Goal: Task Accomplishment & Management: Complete application form

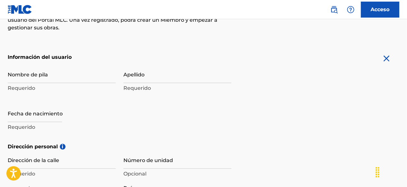
scroll to position [118, 0]
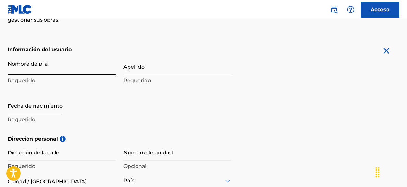
click at [51, 67] on input "Nombre de pila" at bounding box center [62, 66] width 108 height 18
type input "[PERSON_NAME]"
type input "calle independencia #56"
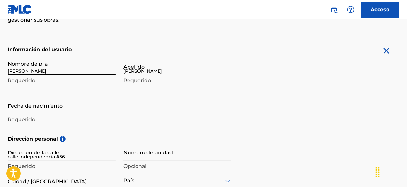
type input "barrio pueblo abajo"
type input "azua"
type input "República Dominicana"
type input "71000"
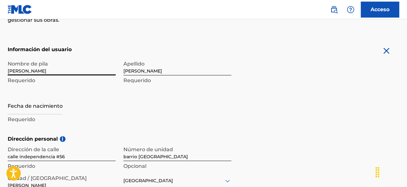
scroll to position [134, 0]
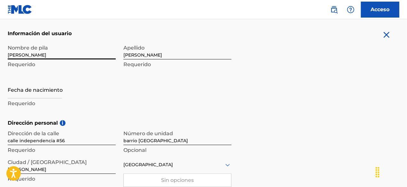
click at [66, 101] on p "Requerido" at bounding box center [62, 104] width 108 height 8
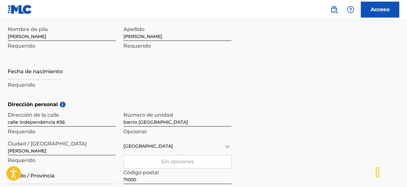
scroll to position [153, 0]
select select "7"
select select "2025"
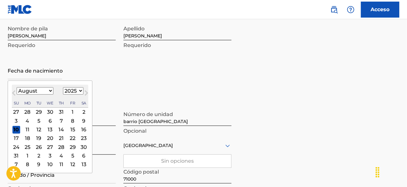
click at [41, 74] on input "text" at bounding box center [35, 70] width 54 height 18
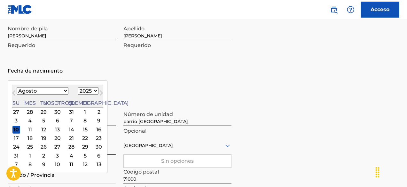
click at [15, 139] on font "17" at bounding box center [16, 138] width 5 height 6
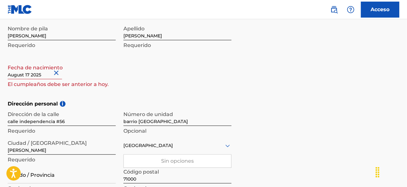
click at [24, 77] on input "text" at bounding box center [35, 70] width 54 height 18
select select "7"
select select "2025"
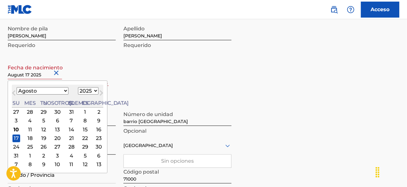
click at [50, 90] on select "Enero Febrero Marzo Abril Puede Junio Julio Agosto Septiembre Octubre Noviembre…" at bounding box center [43, 90] width 52 height 7
select select "9"
click at [17, 87] on select "Enero Febrero Marzo Abril Puede Junio Julio Agosto Septiembre Octubre Noviembre…" at bounding box center [43, 90] width 52 height 7
click at [81, 129] on div "17" at bounding box center [85, 130] width 8 height 8
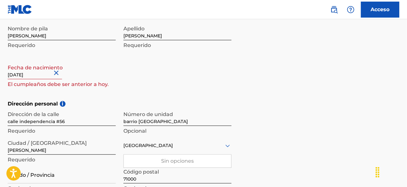
click at [45, 75] on input "text" at bounding box center [35, 70] width 54 height 18
select select "9"
select select "2025"
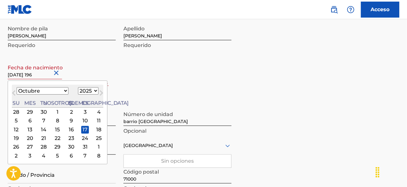
type input "October 17 1965"
select select "1965"
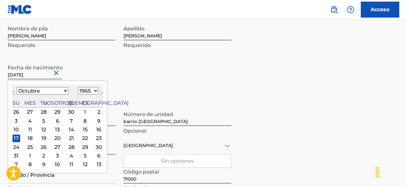
type input "October 17 1965"
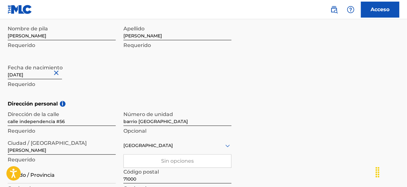
click at [116, 85] on div "Nombre de pila felix manuel Requerido Apellido Beltre Diaz Requerido Fecha de n…" at bounding box center [120, 61] width 224 height 78
click at [64, 122] on input "calle independencia #56" at bounding box center [62, 117] width 108 height 18
type input "c"
type input "MARCOS MEDINA #34"
click at [173, 120] on input "barrio pueblo abajo" at bounding box center [177, 117] width 108 height 18
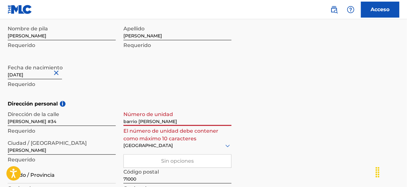
click at [51, 144] on input "azua" at bounding box center [62, 145] width 108 height 18
click at [26, 152] on input "azua" at bounding box center [62, 145] width 108 height 18
click at [320, 80] on form "Información del usuario Nombre de pila felix manuel Requerido Apellido Beltre D…" at bounding box center [203, 154] width 391 height 287
click at [176, 122] on input "barrio simon stridel" at bounding box center [177, 117] width 108 height 18
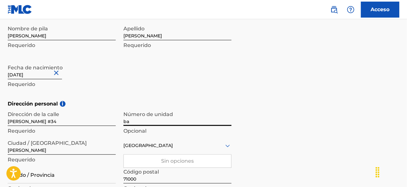
type input "b"
type input "34"
click at [139, 163] on div "Sin opciones" at bounding box center [177, 161] width 107 height 13
click at [226, 145] on icon at bounding box center [227, 145] width 4 height 3
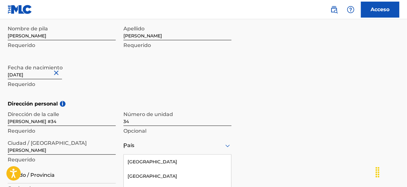
scroll to position [217, 0]
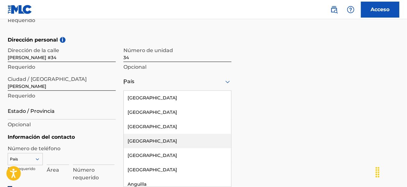
click at [184, 91] on div "223 results available. Use Up and Down to choose options, press Enter to select…" at bounding box center [177, 82] width 108 height 18
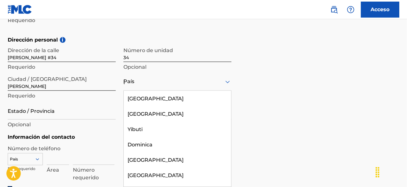
scroll to position [807, 0]
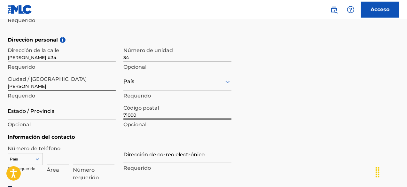
drag, startPoint x: 231, startPoint y: 119, endPoint x: 228, endPoint y: 80, distance: 39.1
click at [228, 80] on icon at bounding box center [228, 82] width 8 height 8
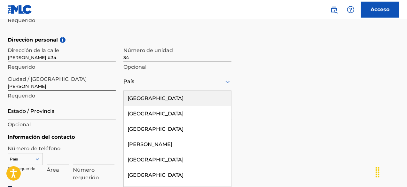
click at [228, 80] on icon at bounding box center [228, 82] width 8 height 8
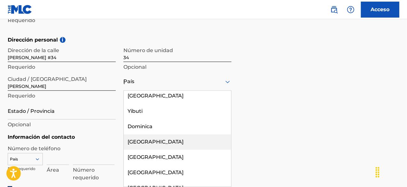
click at [187, 136] on div "República Dominicana" at bounding box center [177, 142] width 107 height 15
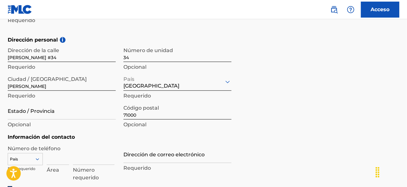
click at [39, 149] on div "País País requerido" at bounding box center [25, 161] width 35 height 29
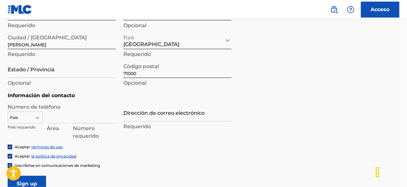
scroll to position [259, 0]
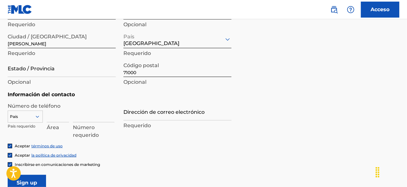
click at [19, 81] on font "Opcional" at bounding box center [19, 82] width 23 height 6
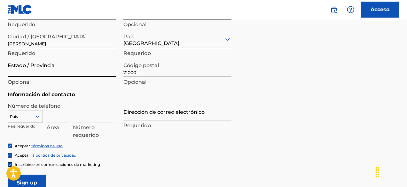
click at [20, 70] on input "Estado / Provincia" at bounding box center [62, 68] width 108 height 18
type input "AZUA"
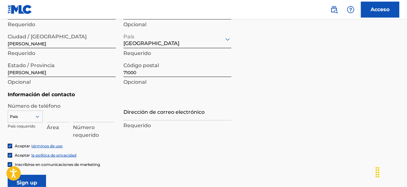
click at [19, 88] on div "Dirección personal i Dirección de la calle MARCOS MEDINA #34 Requerido Número d…" at bounding box center [203, 42] width 391 height 97
click at [16, 82] on font "Opcional" at bounding box center [19, 82] width 23 height 6
drag, startPoint x: 20, startPoint y: 95, endPoint x: 139, endPoint y: 87, distance: 119.4
click at [139, 87] on form "Información del usuario Nombre de pila felix manuel Requerido Apellido Beltre D…" at bounding box center [203, 47] width 391 height 287
click at [139, 87] on div "Código postal 71000 Opcional" at bounding box center [177, 73] width 108 height 29
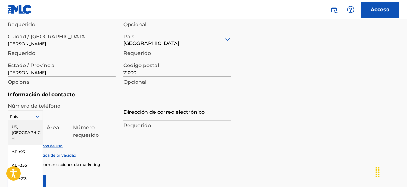
scroll to position [288, 0]
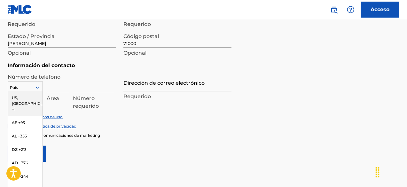
click at [39, 91] on div "216 results available. Use Up and Down to choose options, press Enter to select…" at bounding box center [25, 86] width 35 height 10
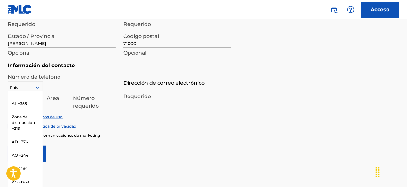
scroll to position [0, 0]
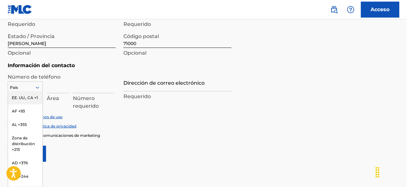
click at [26, 104] on div "EE. UU., CA +1" at bounding box center [25, 97] width 35 height 13
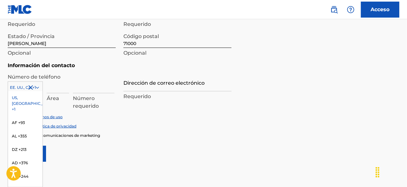
click at [36, 88] on icon at bounding box center [38, 88] width 6 height 6
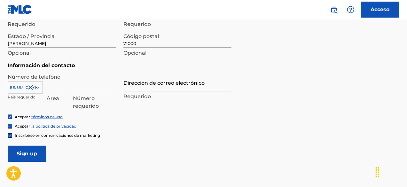
click at [33, 78] on div "EE. UU., CA +1 País requerido" at bounding box center [25, 89] width 35 height 29
click at [56, 99] on font "Área" at bounding box center [53, 98] width 12 height 6
click at [36, 85] on icon at bounding box center [38, 88] width 6 height 6
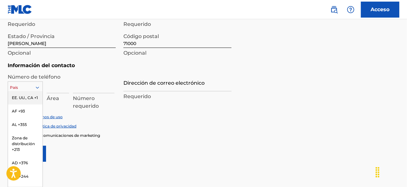
click at [18, 101] on div "EE. UU., CA +1" at bounding box center [25, 97] width 35 height 13
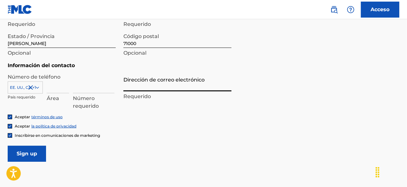
click at [134, 88] on input "Dirección de correo electrónico" at bounding box center [177, 82] width 108 height 18
type input "[EMAIL_ADDRESS][DOMAIN_NAME]"
type input "República Dominicana"
type input "829"
type input "6399774"
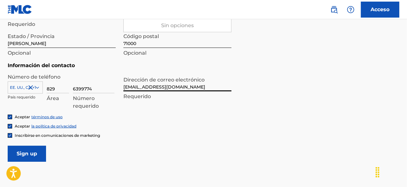
scroll to position [329, 0]
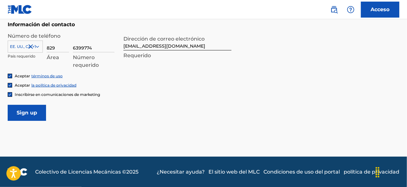
click at [146, 55] on font "Requerido" at bounding box center [136, 55] width 27 height 6
click at [29, 115] on input "Inscribirse" at bounding box center [27, 113] width 38 height 16
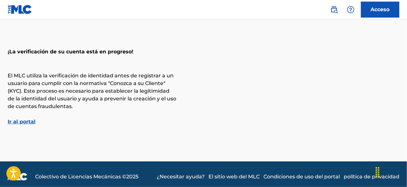
scroll to position [29, 0]
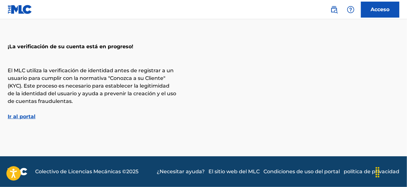
click at [27, 115] on font "Ir al portal" at bounding box center [22, 116] width 28 height 6
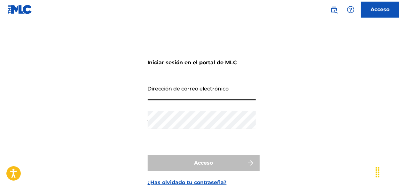
click at [182, 94] on input "Dirección de correo electrónico" at bounding box center [202, 91] width 108 height 18
type input "[EMAIL_ADDRESS][DOMAIN_NAME]"
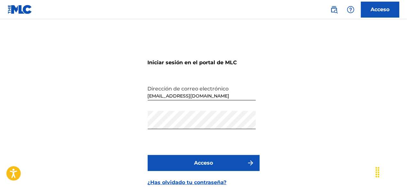
click at [207, 165] on font "Acceso" at bounding box center [203, 163] width 19 height 6
click at [189, 162] on button "Acceso" at bounding box center [204, 163] width 112 height 16
click at [194, 162] on font "Acceso" at bounding box center [203, 163] width 19 height 6
click at [212, 163] on font "Acceso" at bounding box center [203, 163] width 19 height 6
click at [194, 159] on button "Acceso" at bounding box center [204, 163] width 112 height 16
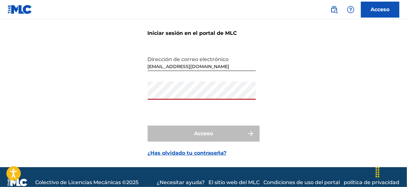
scroll to position [28, 0]
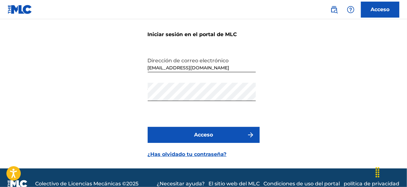
click at [201, 132] on font "Acceso" at bounding box center [203, 135] width 19 height 6
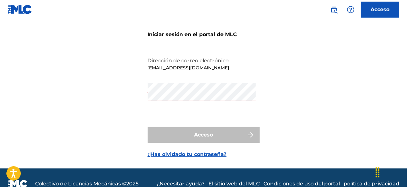
click at [192, 155] on font "¿Has olvidado tu contraseña?" at bounding box center [187, 154] width 79 height 6
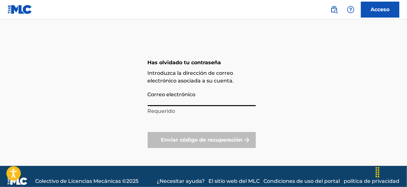
click at [178, 98] on input "Correo electrónico" at bounding box center [202, 97] width 108 height 18
type input "[EMAIL_ADDRESS][DOMAIN_NAME]"
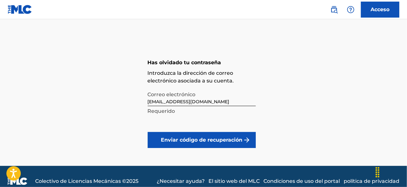
click at [189, 140] on font "Enviar código de recuperación" at bounding box center [201, 140] width 81 height 6
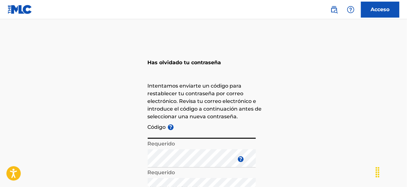
click at [188, 135] on input "Código ?" at bounding box center [202, 129] width 108 height 18
type input "FP_8508b19cbf739b6be3fb6004f4fb"
click at [156, 170] on font "Requerido" at bounding box center [161, 172] width 27 height 6
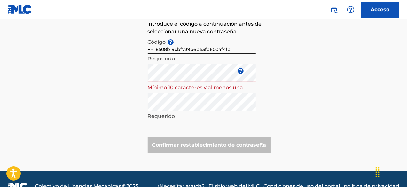
scroll to position [86, 0]
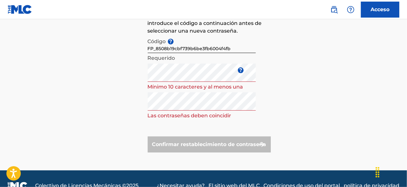
click at [206, 145] on div "Confirmar restablecimiento de contraseña" at bounding box center [209, 144] width 123 height 16
click at [178, 121] on form "Código ? FP_8508b19cbf739b6be3fb6004f4fb Requerido Introduzca una nueva contras…" at bounding box center [209, 94] width 123 height 118
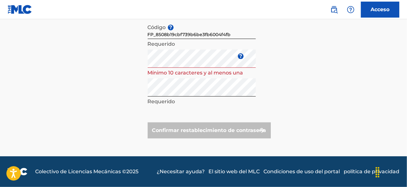
click at [218, 133] on div "Confirmar restablecimiento de contraseña" at bounding box center [209, 130] width 123 height 16
click at [204, 130] on div "Confirmar restablecimiento de contraseña" at bounding box center [209, 130] width 123 height 16
click at [187, 130] on div "Confirmar restablecimiento de contraseña" at bounding box center [209, 130] width 123 height 16
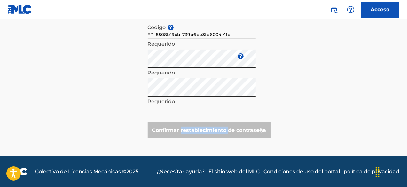
click at [187, 130] on div "Confirmar restablecimiento de contraseña" at bounding box center [209, 130] width 123 height 16
click at [287, 68] on div "Has olvidado tu contraseña Intentamos enviarte un código para restablecer tu co…" at bounding box center [203, 45] width 407 height 221
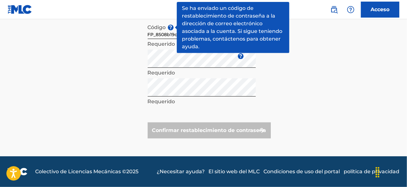
click at [170, 26] on font "?" at bounding box center [170, 27] width 3 height 6
click at [170, 26] on input "FP_8508b19cbf739b6be3fb6004f4fb" at bounding box center [202, 30] width 108 height 18
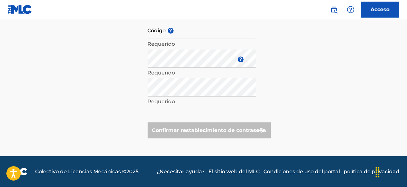
drag, startPoint x: 408, startPoint y: 86, endPoint x: 274, endPoint y: 18, distance: 150.8
click at [274, 18] on nav "Acceso" at bounding box center [203, 9] width 407 height 19
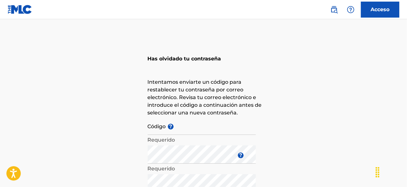
scroll to position [0, 0]
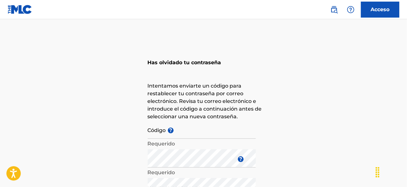
scroll to position [28, 0]
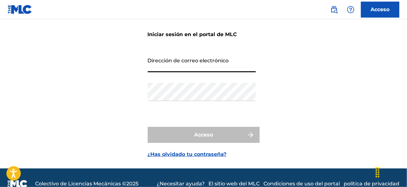
click at [176, 64] on input "Dirección de correo electrónico" at bounding box center [202, 63] width 108 height 18
type input "[EMAIL_ADDRESS][DOMAIN_NAME]"
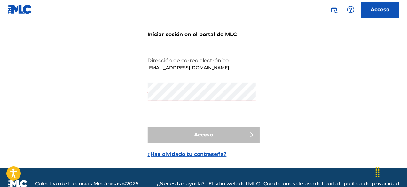
click at [132, 126] on div "Iniciar sesión en el portal de MLC Dirección de correo electrónico billyboyazua…" at bounding box center [203, 87] width 407 height 161
click at [168, 138] on div "Acceso" at bounding box center [204, 135] width 112 height 16
click at [203, 135] on div "Acceso" at bounding box center [204, 135] width 112 height 16
click at [194, 156] on font "¿Has olvidado tu contraseña?" at bounding box center [187, 154] width 79 height 6
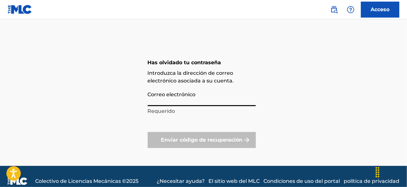
click at [179, 101] on input "Correo electrónico" at bounding box center [202, 97] width 108 height 18
type input "[EMAIL_ADDRESS][DOMAIN_NAME]"
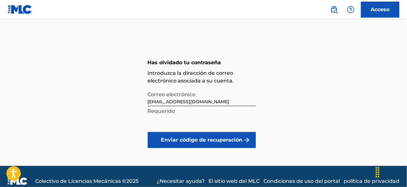
click at [174, 139] on font "Enviar código de recuperación" at bounding box center [201, 140] width 81 height 6
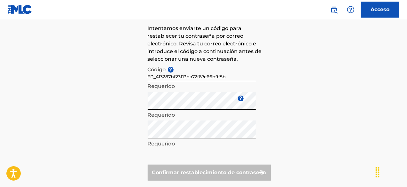
scroll to position [58, 0]
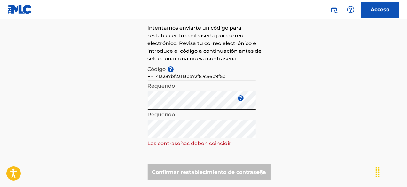
click at [230, 169] on div "Confirmar restablecimiento de contraseña" at bounding box center [209, 172] width 123 height 16
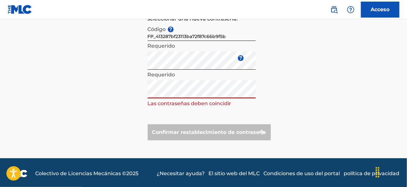
scroll to position [100, 0]
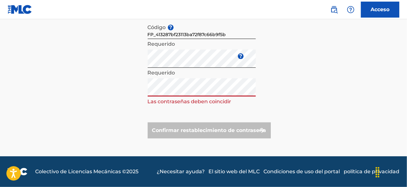
click at [157, 35] on input "FP_413287bf23113ba72f87c66b9f5b" at bounding box center [202, 30] width 108 height 18
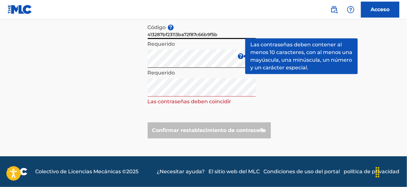
type input "413287bf23113ba72f87c66b9f5b"
click at [239, 55] on font "?" at bounding box center [240, 56] width 3 height 6
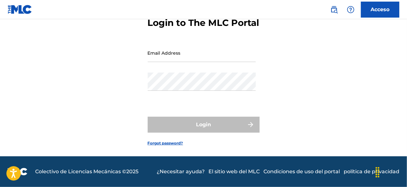
scroll to position [28, 0]
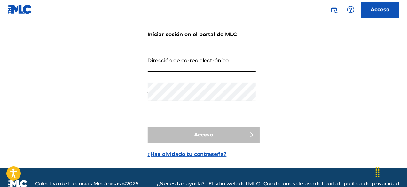
click at [175, 67] on input "Dirección de correo electrónico" at bounding box center [202, 63] width 108 height 18
type input "[EMAIL_ADDRESS][DOMAIN_NAME]"
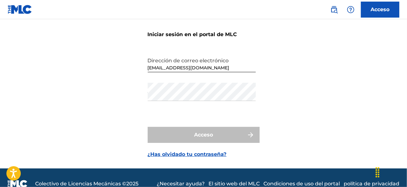
click at [168, 135] on div "Acceso" at bounding box center [204, 135] width 112 height 16
click at [180, 99] on form "Iniciar sesión en el portal de MLC Dirección de correo electrónico billyboyazua…" at bounding box center [204, 87] width 112 height 161
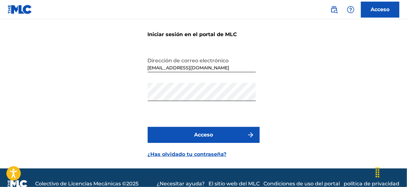
click at [201, 135] on font "Acceso" at bounding box center [203, 135] width 19 height 6
click at [185, 155] on font "¿Has olvidado tu contraseña?" at bounding box center [187, 154] width 79 height 6
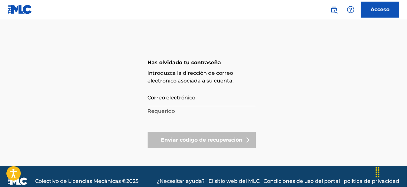
click at [190, 101] on input "Correo electrónico" at bounding box center [202, 97] width 108 height 18
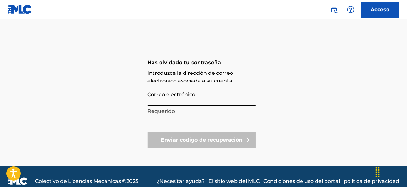
type input "[EMAIL_ADDRESS][DOMAIN_NAME]"
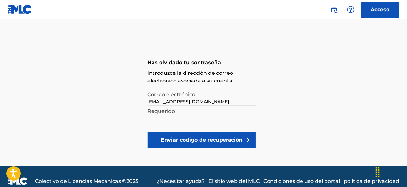
click at [179, 141] on font "Enviar código de recuperación" at bounding box center [201, 140] width 81 height 6
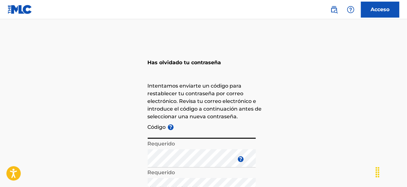
click at [185, 136] on input "Código ?" at bounding box center [202, 129] width 108 height 18
click at [159, 132] on input "Código ?" at bounding box center [202, 129] width 108 height 18
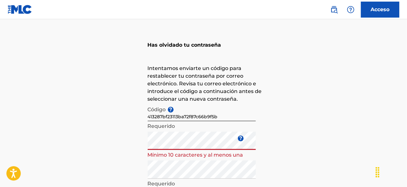
scroll to position [19, 0]
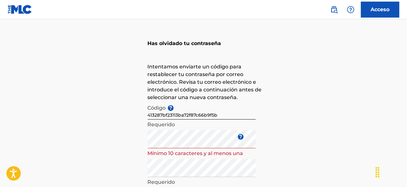
drag, startPoint x: 408, startPoint y: 60, endPoint x: 407, endPoint y: 21, distance: 38.4
click at [406, 21] on html "Guía del lector de pantalla de accesibilidad, comentarios e informes de problem…" at bounding box center [203, 74] width 407 height 187
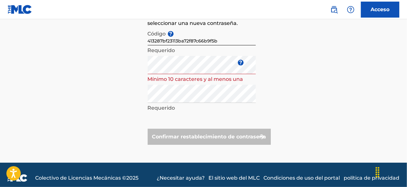
scroll to position [97, 0]
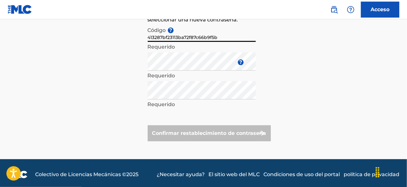
click at [223, 39] on input "413287bf23113ba72f87c66b9f5b" at bounding box center [202, 33] width 108 height 18
type input "4"
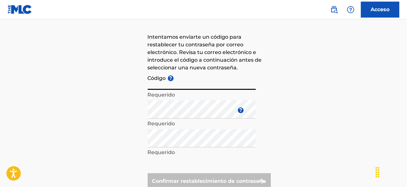
scroll to position [15, 0]
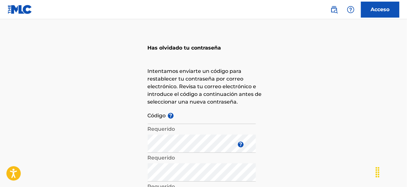
click at [370, 14] on link "Acceso" at bounding box center [380, 10] width 38 height 16
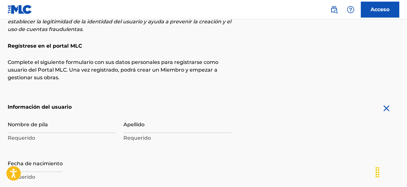
scroll to position [57, 0]
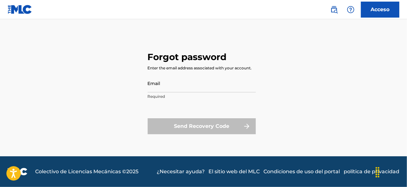
scroll to position [10, 0]
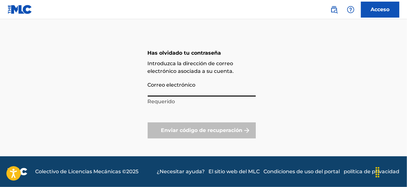
click at [181, 85] on input "Correo electrónico" at bounding box center [202, 87] width 108 height 18
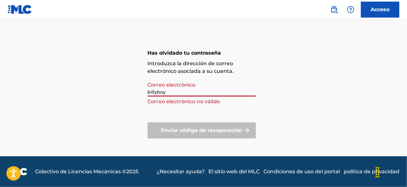
type input "[EMAIL_ADDRESS][DOMAIN_NAME]"
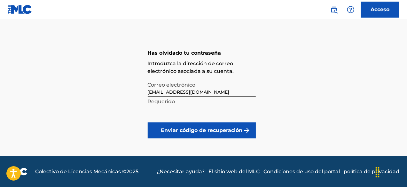
click at [201, 131] on font "Enviar código de recuperación" at bounding box center [201, 130] width 81 height 6
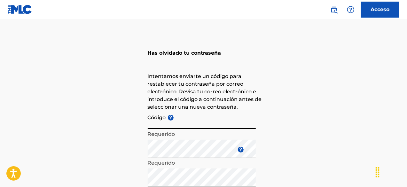
click at [166, 124] on input "Código ?" at bounding box center [202, 120] width 108 height 18
paste input "FP_ccd77ccc5fb431285f8760c9344b"
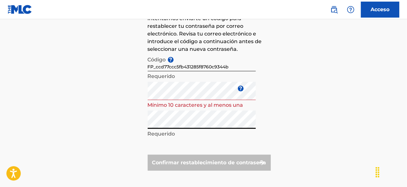
scroll to position [70, 0]
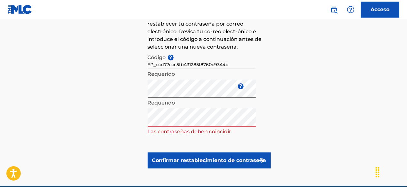
click at [187, 159] on font "Confirmar restablecimiento de contraseña" at bounding box center [209, 160] width 114 height 6
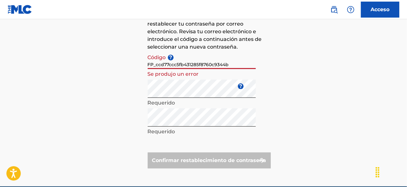
click at [232, 66] on input "FP_ccd77ccc5fb431285f8760c9344b" at bounding box center [202, 60] width 108 height 18
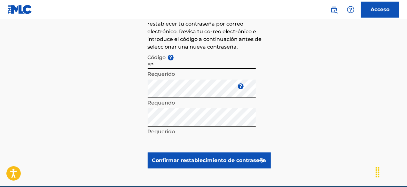
type input "F"
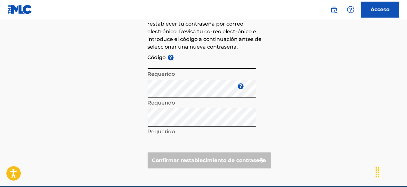
paste input "FP_413287bf23113ba72f87c66b9f5b"
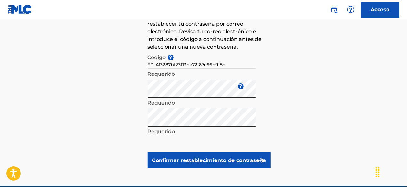
click at [207, 161] on font "Confirmar restablecimiento de contraseña" at bounding box center [209, 160] width 114 height 6
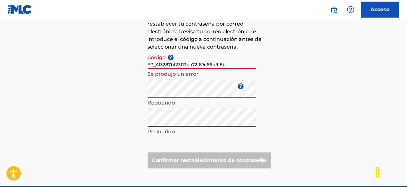
click at [232, 66] on input "FP_413287bf23113ba72f87c66b9f5b" at bounding box center [202, 60] width 108 height 18
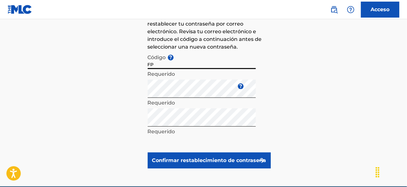
type input "F"
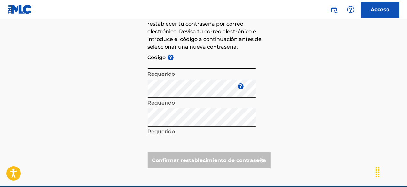
click at [192, 64] on input "Código ?" at bounding box center [202, 60] width 108 height 18
paste input "FP_6e7eb7b03d9d774473d9e4fc31ab"
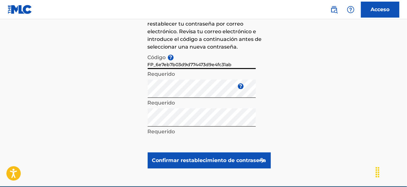
type input "FP_6e7eb7b03d9d774473d9e4fc31ab"
click at [201, 160] on font "Confirmar restablecimiento de contraseña" at bounding box center [209, 160] width 114 height 6
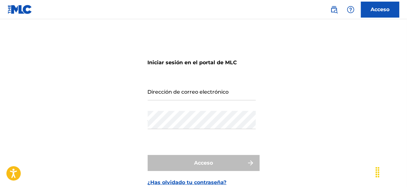
click at [193, 92] on input "Dirección de correo electrónico" at bounding box center [202, 91] width 108 height 18
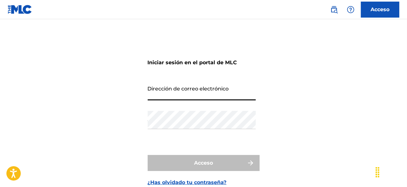
type input "[EMAIL_ADDRESS][DOMAIN_NAME]"
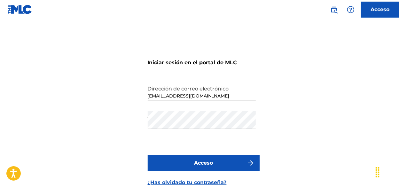
click at [203, 160] on font "Acceso" at bounding box center [203, 163] width 19 height 6
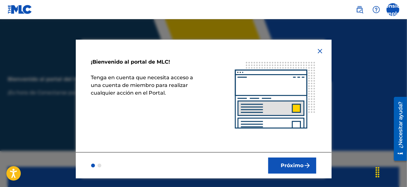
scroll to position [143, 0]
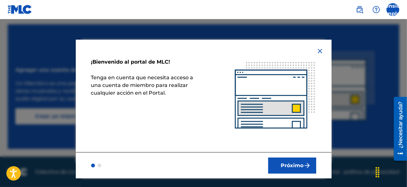
click at [302, 162] on font "Próximo" at bounding box center [292, 165] width 23 height 6
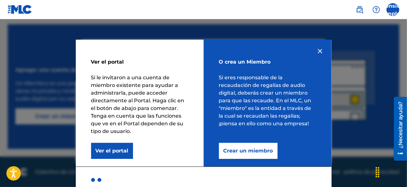
click at [251, 153] on font "Crear un miembro" at bounding box center [248, 151] width 50 height 6
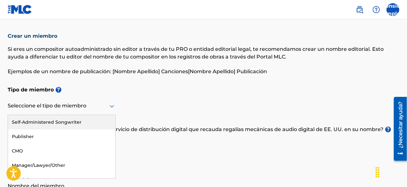
click at [113, 113] on div "Seleccione el tipo de miembro" at bounding box center [62, 106] width 108 height 18
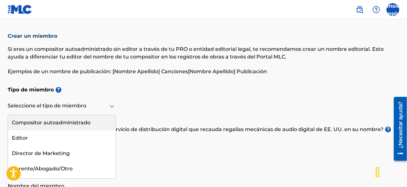
scroll to position [9, 0]
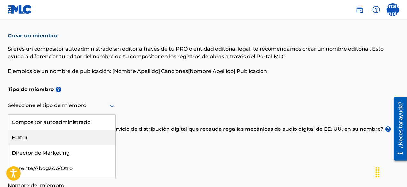
click at [40, 142] on div "Editor" at bounding box center [61, 137] width 107 height 15
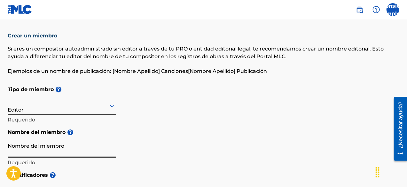
click at [32, 151] on input "Nombre del miembro" at bounding box center [62, 148] width 108 height 18
type input "felix manuel beltre"
type input "calle marcos medina #34"
type input "barrio simon stridel"
click at [56, 152] on input "felix manuel beltre" at bounding box center [62, 148] width 108 height 18
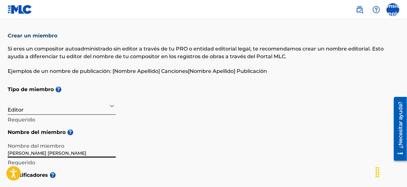
type input "felix manuel Beltre Diaz"
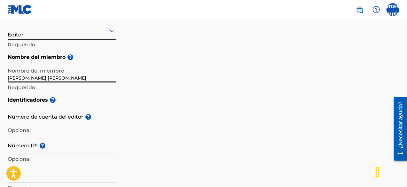
scroll to position [89, 0]
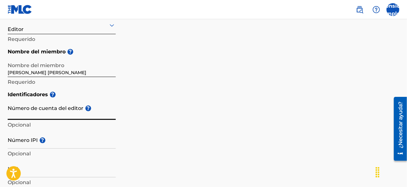
click at [41, 113] on input "Número de cuenta del editor ?" at bounding box center [62, 111] width 108 height 18
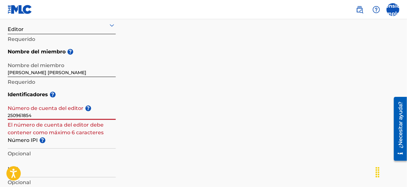
click at [58, 116] on input "250961854" at bounding box center [62, 111] width 108 height 18
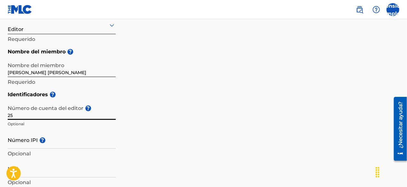
type input "2"
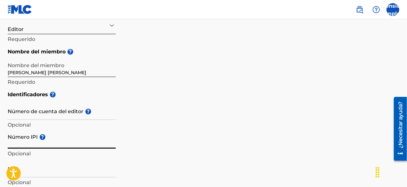
click at [24, 143] on input "Número IPI ?" at bounding box center [62, 139] width 108 height 18
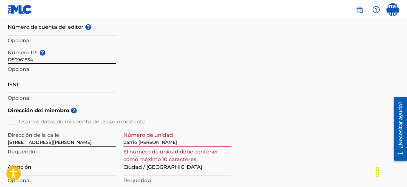
scroll to position [175, 0]
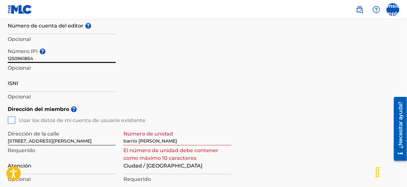
type input "1250961854"
click at [12, 119] on div "Dirección del miembro ? Usar los datos de mi cuenta de usuario existente Direcc…" at bounding box center [203, 175] width 391 height 146
click at [170, 140] on input "barrio simon stridel" at bounding box center [177, 136] width 108 height 18
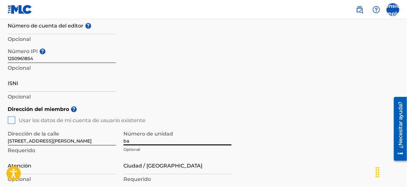
type input "b"
type input "34"
click at [140, 165] on input "Ciudad / [GEOGRAPHIC_DATA]" at bounding box center [177, 165] width 108 height 18
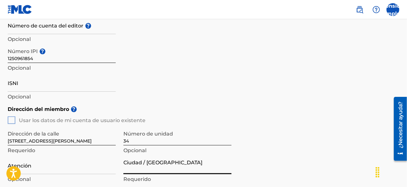
type input "a"
type input "AZUA"
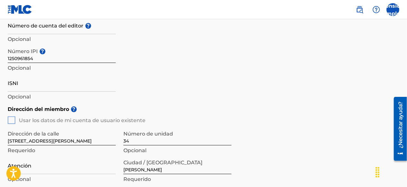
click at [166, 176] on p "Requerido" at bounding box center [177, 179] width 108 height 8
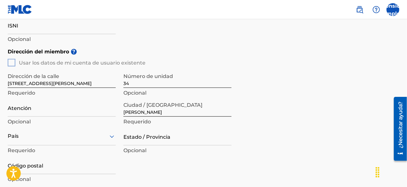
scroll to position [235, 0]
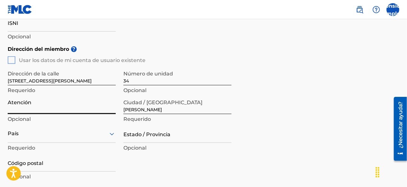
click at [69, 111] on input "Atención" at bounding box center [62, 105] width 108 height 18
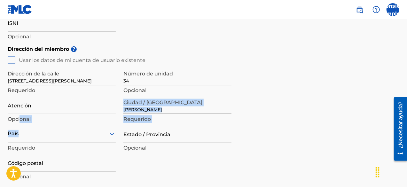
drag, startPoint x: 19, startPoint y: 120, endPoint x: 20, endPoint y: 133, distance: 12.8
click at [20, 133] on div "Dirección de la calle calle marcos medina #34 Requerido Número de unidad 34 Opc…" at bounding box center [120, 124] width 224 height 121
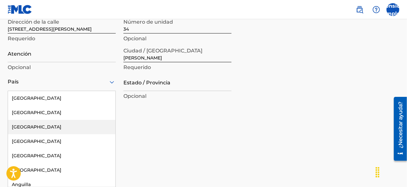
click at [20, 91] on div "223 results available. Use Up and Down to choose options, press Enter to select…" at bounding box center [62, 82] width 108 height 18
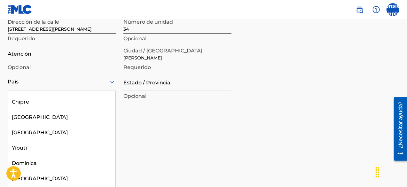
scroll to position [789, 0]
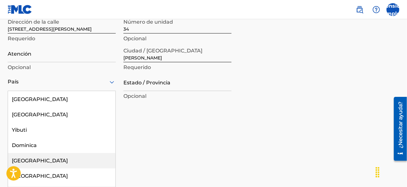
click at [63, 158] on font "República Dominicana" at bounding box center [40, 161] width 56 height 6
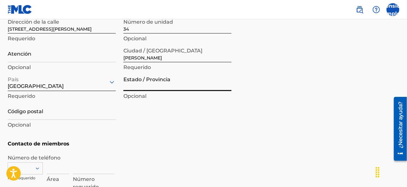
click at [176, 90] on input "Estado / Provincia" at bounding box center [177, 82] width 108 height 18
type input "AZUA"
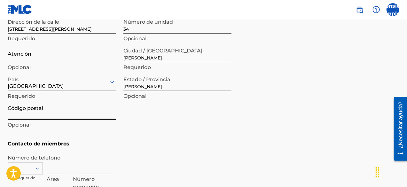
click at [44, 116] on input "Código postal" at bounding box center [62, 111] width 108 height 18
type input "71000"
type input "felix manuel beltre"
type input "República Dominicana"
type input "829"
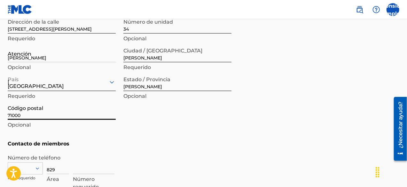
type input "6399774"
type input "[EMAIL_ADDRESS][DOMAIN_NAME]"
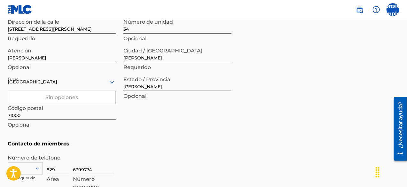
click at [31, 158] on div "País País requerido" at bounding box center [25, 170] width 35 height 29
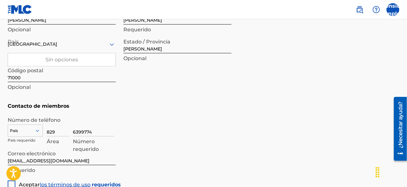
scroll to position [368, 0]
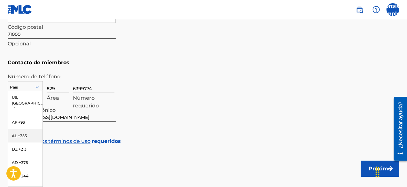
click at [36, 91] on div "216 results available. Use Up and Down to choose options, press Enter to select…" at bounding box center [25, 86] width 35 height 10
click at [24, 104] on div "EE. UU., CA +1" at bounding box center [25, 97] width 35 height 13
click at [38, 88] on icon at bounding box center [37, 87] width 3 height 2
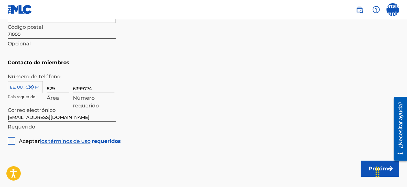
click at [38, 88] on icon at bounding box center [37, 87] width 3 height 2
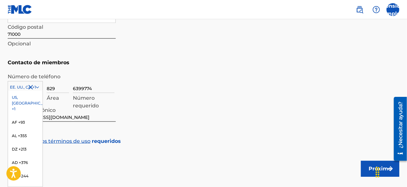
click at [38, 88] on icon at bounding box center [37, 87] width 3 height 2
click at [15, 104] on div "EE. UU., CA +1" at bounding box center [25, 97] width 35 height 13
click at [38, 86] on icon at bounding box center [38, 87] width 6 height 6
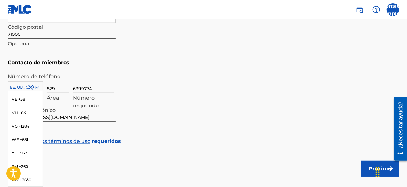
scroll to position [2963, 0]
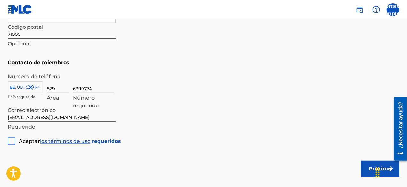
click at [105, 112] on input "[EMAIL_ADDRESS][DOMAIN_NAME]" at bounding box center [62, 113] width 108 height 18
click at [12, 139] on div at bounding box center [12, 141] width 8 height 8
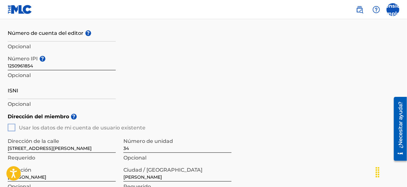
scroll to position [154, 0]
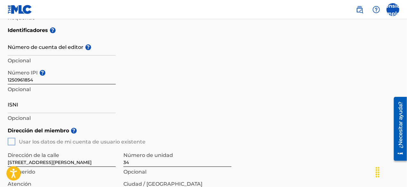
click at [32, 108] on input "ISNI" at bounding box center [62, 104] width 108 height 18
click at [57, 109] on input "ISNI" at bounding box center [62, 104] width 108 height 18
type input "0"
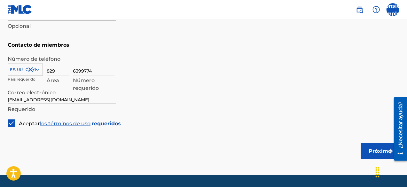
scroll to position [405, 0]
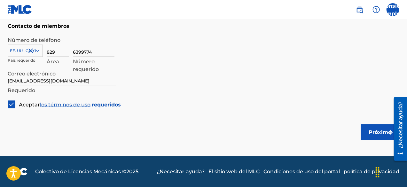
click at [372, 133] on font "Próximo" at bounding box center [380, 132] width 23 height 6
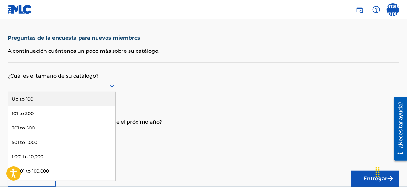
click at [112, 92] on div "9 results available. Use Up and Down to choose options, press Enter to select t…" at bounding box center [62, 86] width 108 height 12
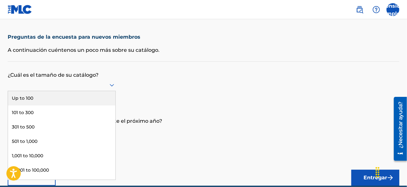
scroll to position [8, 0]
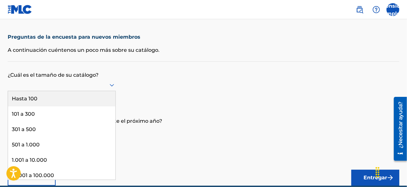
click at [55, 96] on div "Hasta 100" at bounding box center [61, 98] width 107 height 15
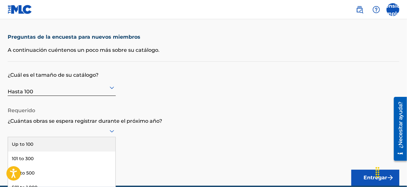
scroll to position [54, 0]
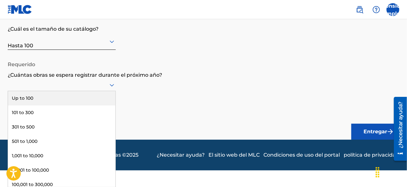
click at [113, 91] on div "9 results available. Use Up and Down to choose options, press Enter to select t…" at bounding box center [62, 85] width 108 height 12
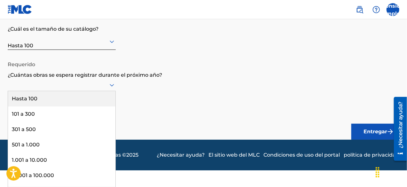
click at [56, 97] on div "Hasta 100" at bounding box center [61, 98] width 107 height 15
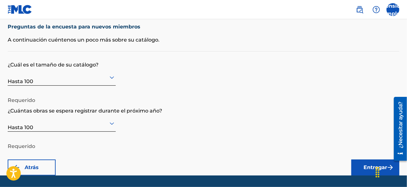
scroll to position [0, 0]
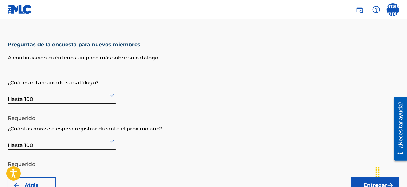
click at [82, 57] on font "A continuación cuéntenos un poco más sobre su catálogo." at bounding box center [84, 58] width 152 height 6
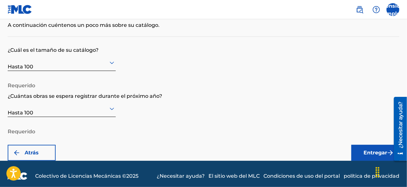
scroll to position [37, 0]
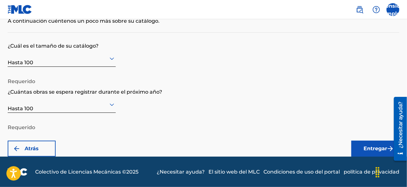
click at [371, 147] on font "Entregar" at bounding box center [375, 148] width 24 height 6
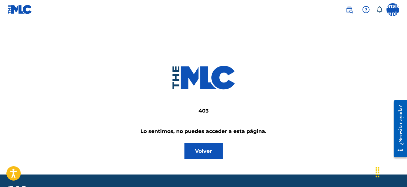
click at [214, 154] on button "Volver" at bounding box center [203, 151] width 38 height 16
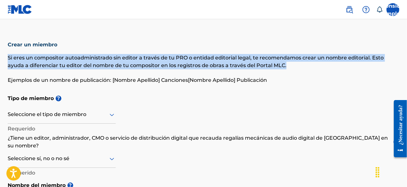
drag, startPoint x: 406, startPoint y: 38, endPoint x: 409, endPoint y: 64, distance: 26.0
click at [406, 64] on html "Presione Alt+1 para el modo lector de pantalla, Alt+0 para cancelar Guía del le…" at bounding box center [203, 93] width 407 height 187
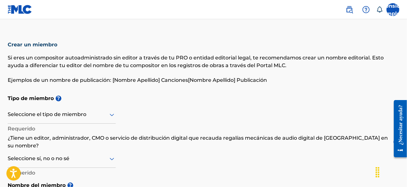
drag, startPoint x: 409, startPoint y: 21, endPoint x: 183, endPoint y: 14, distance: 225.4
click at [183, 14] on nav "pensión completa pensión completa [PERSON_NAME] [PERSON_NAME][EMAIL_ADDRESS][DO…" at bounding box center [203, 9] width 407 height 19
